Goal: Task Accomplishment & Management: Manage account settings

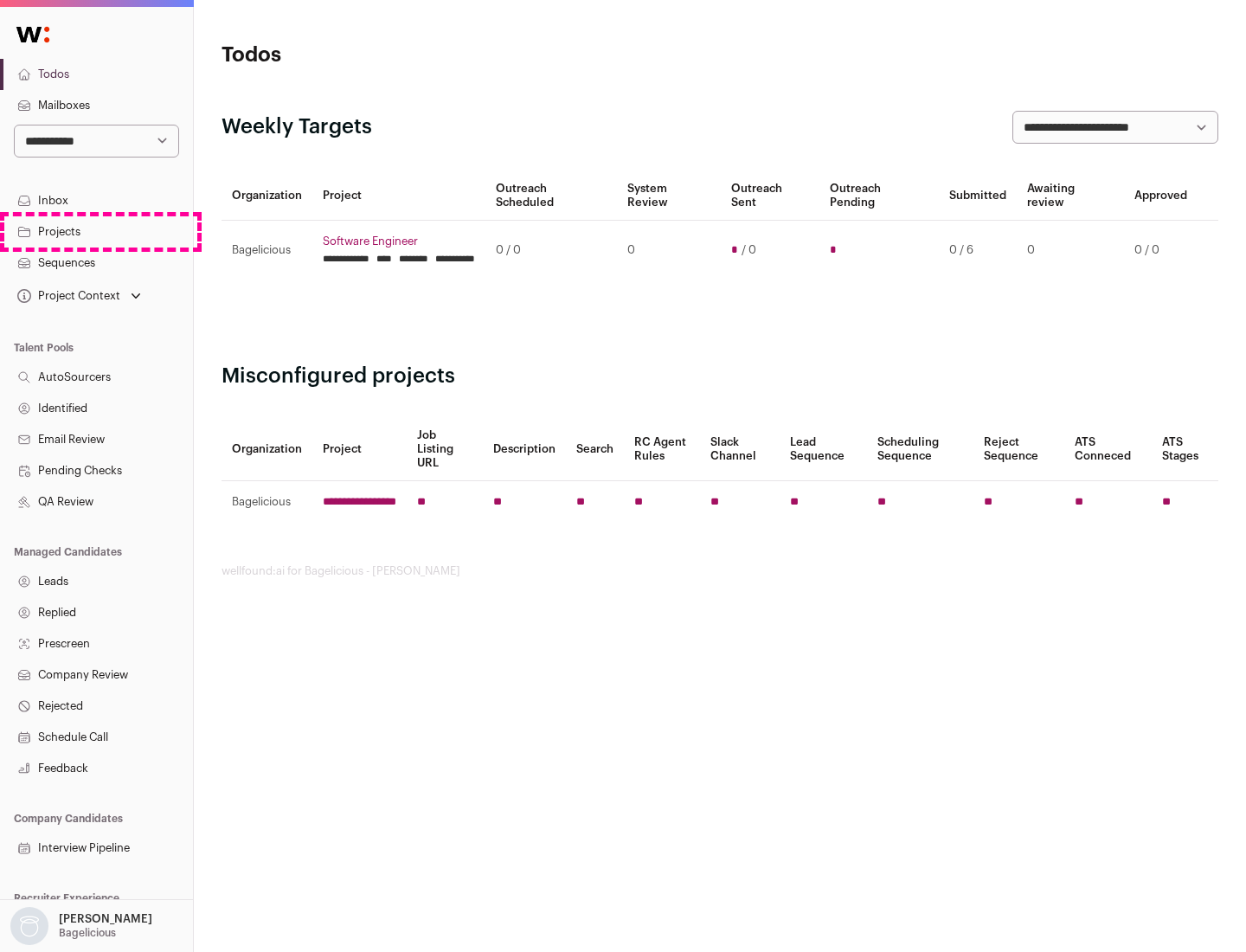
click at [96, 231] on link "Projects" at bounding box center [96, 232] width 193 height 31
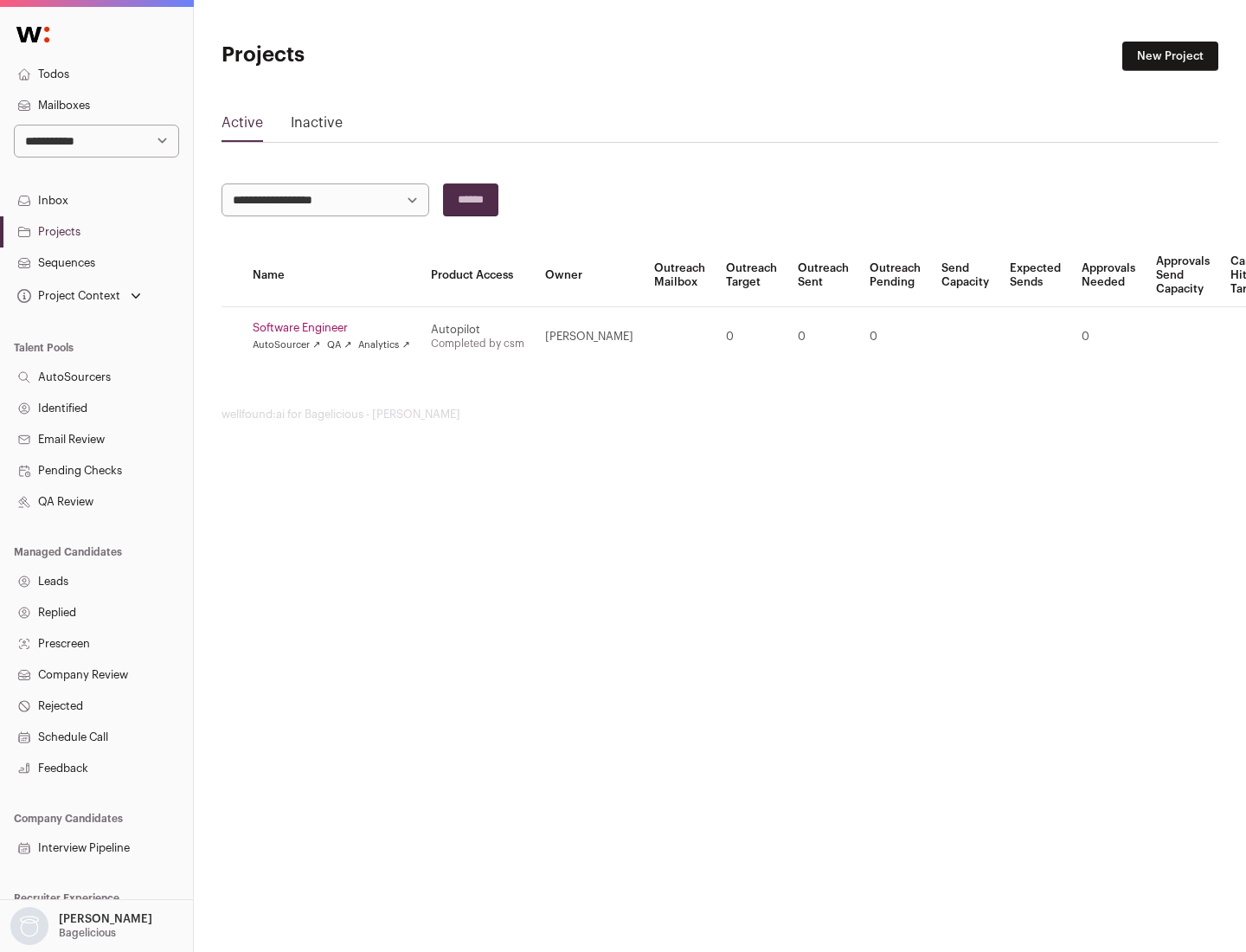
click at [337, 328] on link "Software Engineer" at bounding box center [331, 327] width 157 height 14
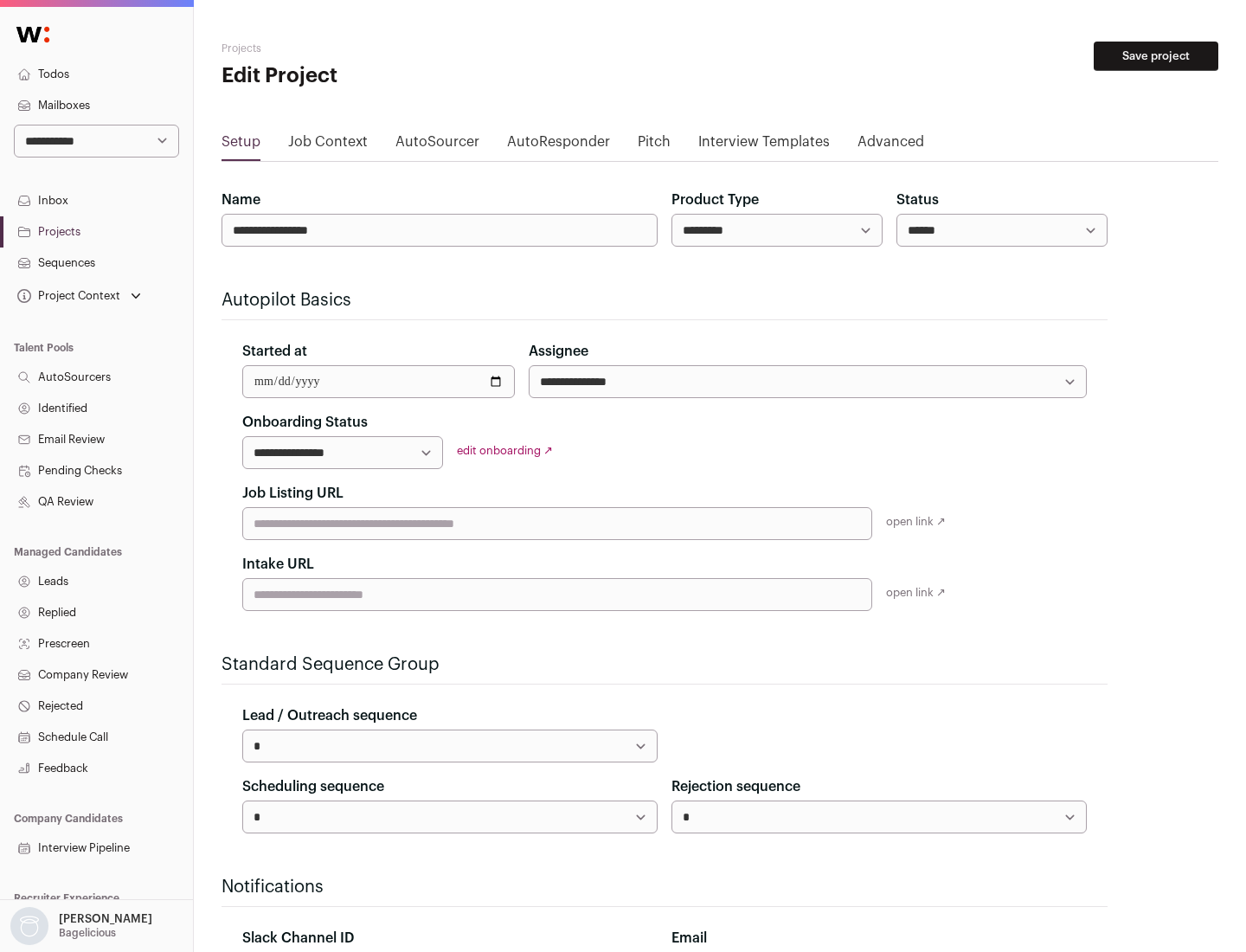
click at [1156, 56] on button "Save project" at bounding box center [1156, 56] width 124 height 29
